Goal: Information Seeking & Learning: Learn about a topic

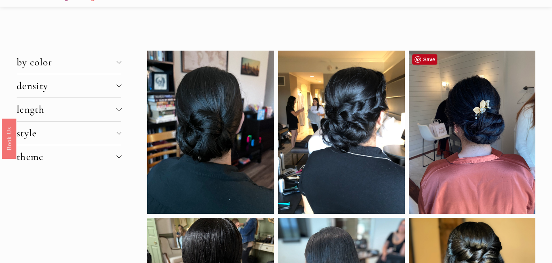
scroll to position [9, 0]
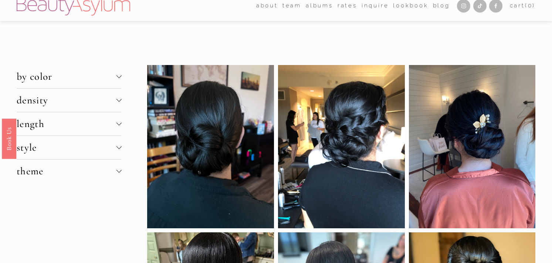
click at [119, 124] on div at bounding box center [118, 123] width 5 height 5
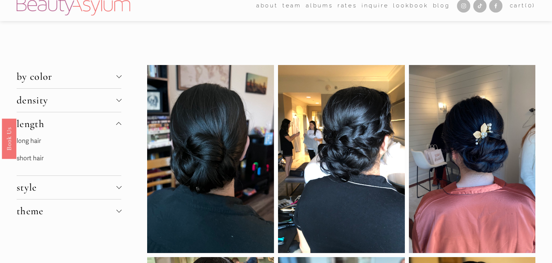
click at [33, 159] on link "short hair" at bounding box center [30, 159] width 27 height 8
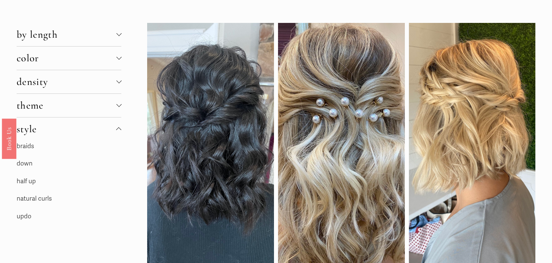
scroll to position [52, 0]
click at [25, 218] on link "updo" at bounding box center [24, 216] width 15 height 8
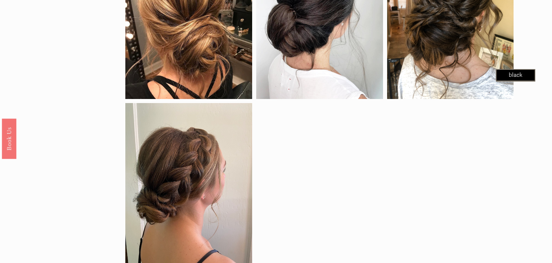
scroll to position [715, 0]
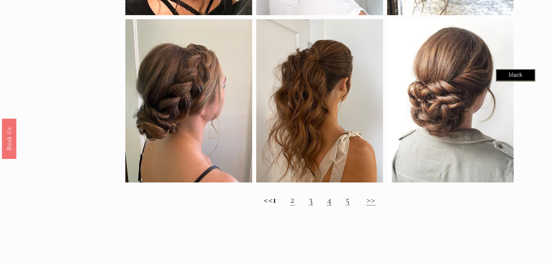
click at [295, 206] on link "2" at bounding box center [292, 200] width 4 height 12
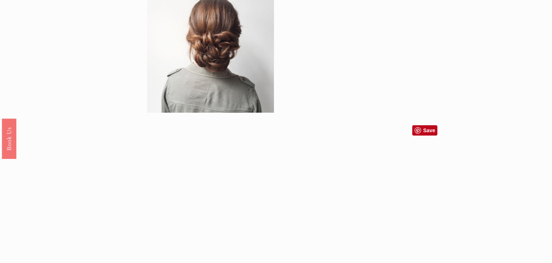
scroll to position [691, 0]
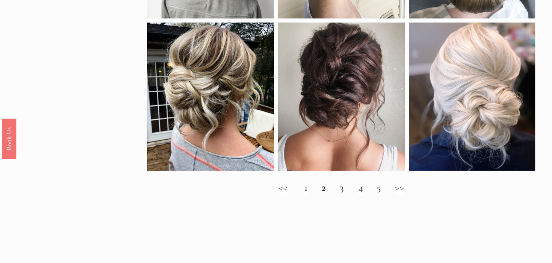
click at [363, 194] on link "4" at bounding box center [360, 188] width 5 height 12
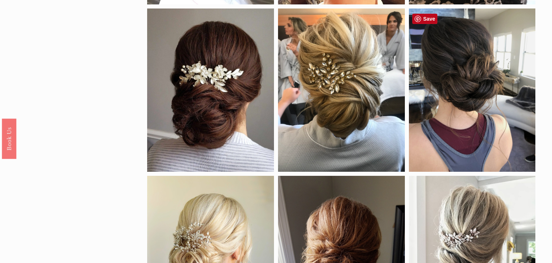
scroll to position [248, 0]
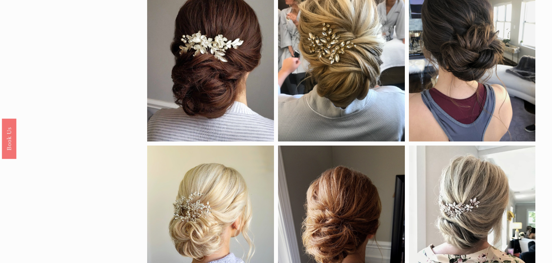
click at [351, 90] on div at bounding box center [341, 60] width 127 height 164
click at [350, 72] on div at bounding box center [341, 60] width 127 height 164
click at [349, 72] on div at bounding box center [341, 60] width 127 height 164
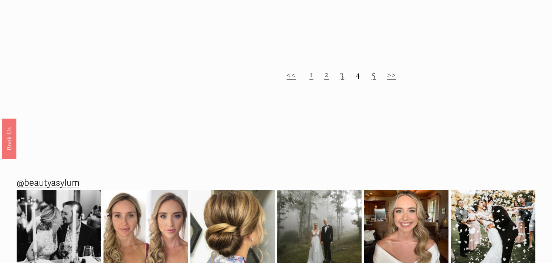
scroll to position [947, 0]
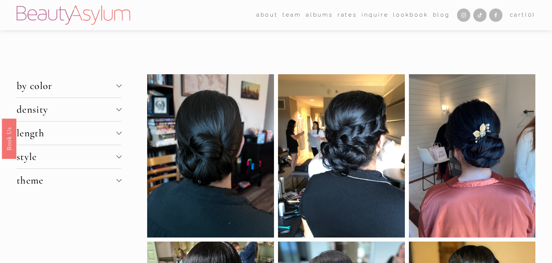
scroll to position [9, 0]
